Goal: Information Seeking & Learning: Understand process/instructions

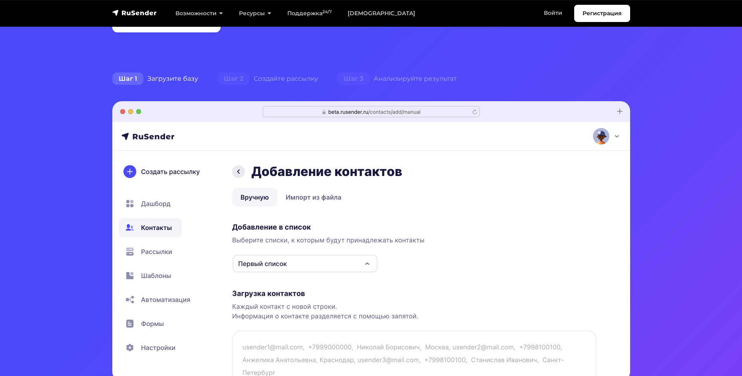
scroll to position [440, 0]
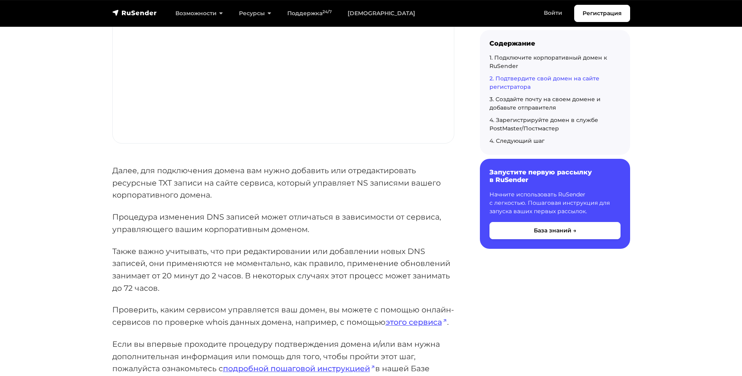
scroll to position [1239, 0]
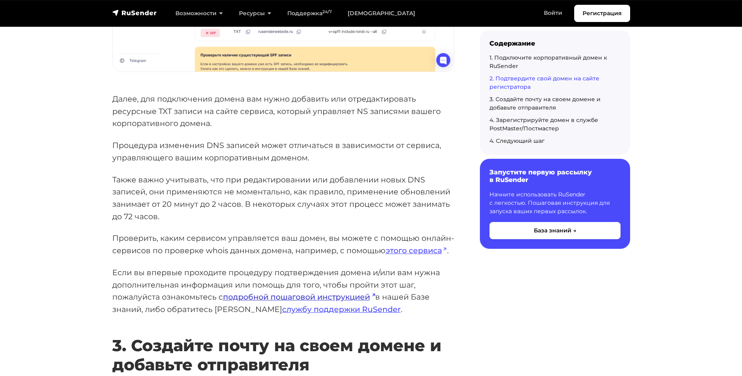
click at [293, 298] on link "подробной пошаговой инструкцией" at bounding box center [299, 297] width 152 height 10
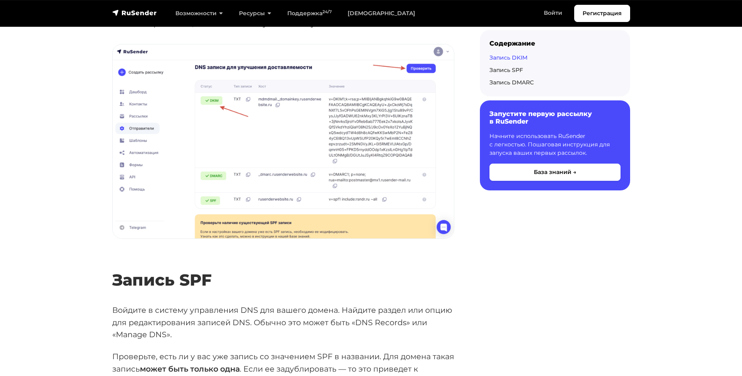
scroll to position [1279, 0]
